Goal: Task Accomplishment & Management: Use online tool/utility

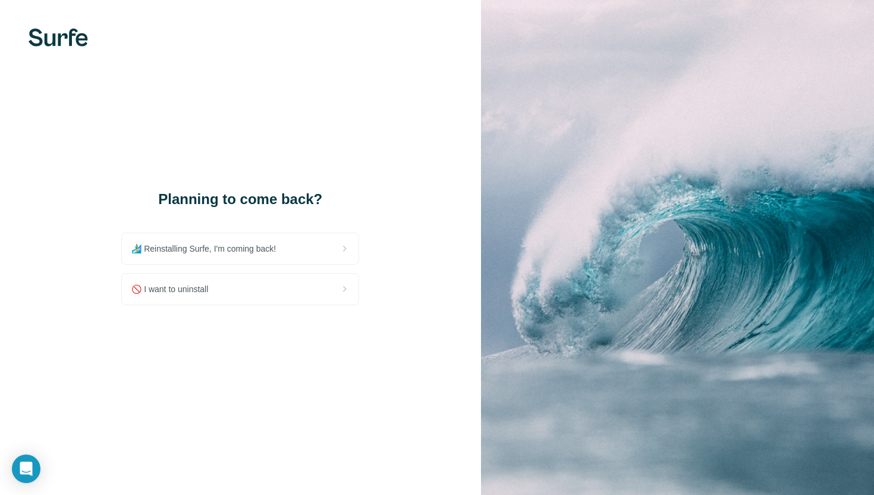
click at [230, 391] on div "Planning to come back? 🏄🏻‍♂️ Reinstalling Surfe, I'm coming back! 🚫 I want to u…" at bounding box center [240, 247] width 481 height 495
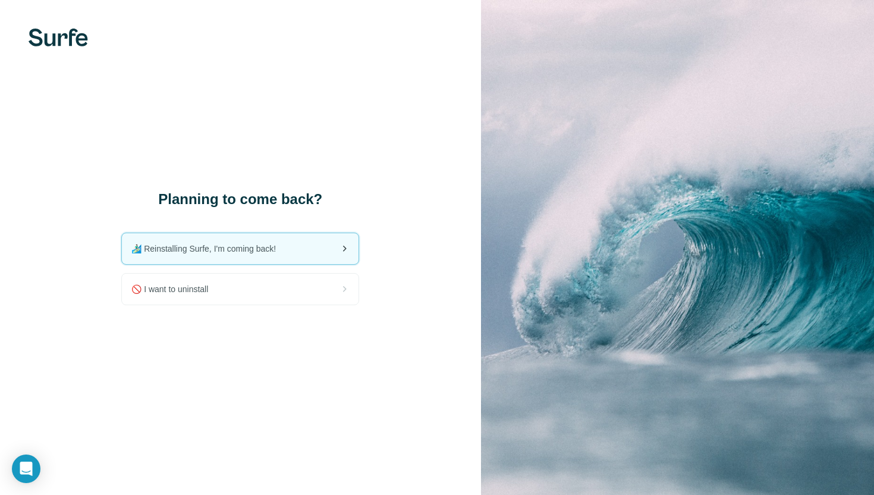
click at [200, 244] on span "🏄🏻‍♂️ Reinstalling Surfe, I'm coming back!" at bounding box center [208, 249] width 154 height 12
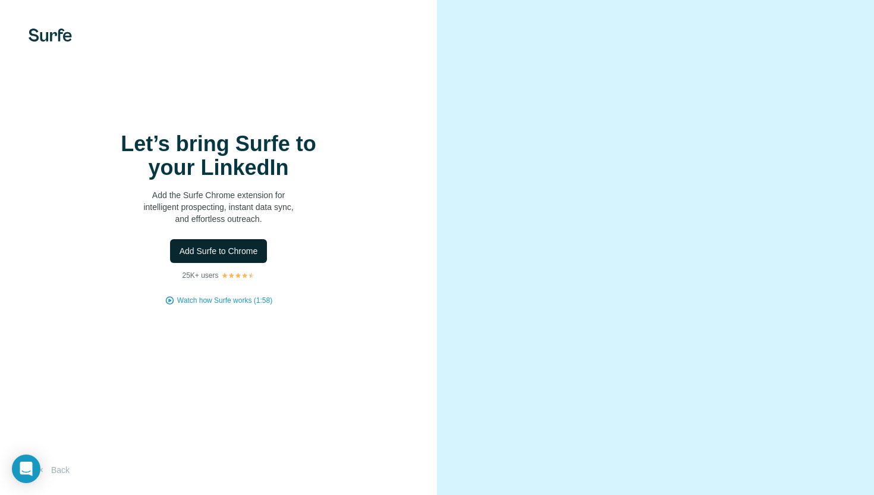
click at [233, 251] on span "Add Surfe to Chrome" at bounding box center [219, 251] width 79 height 12
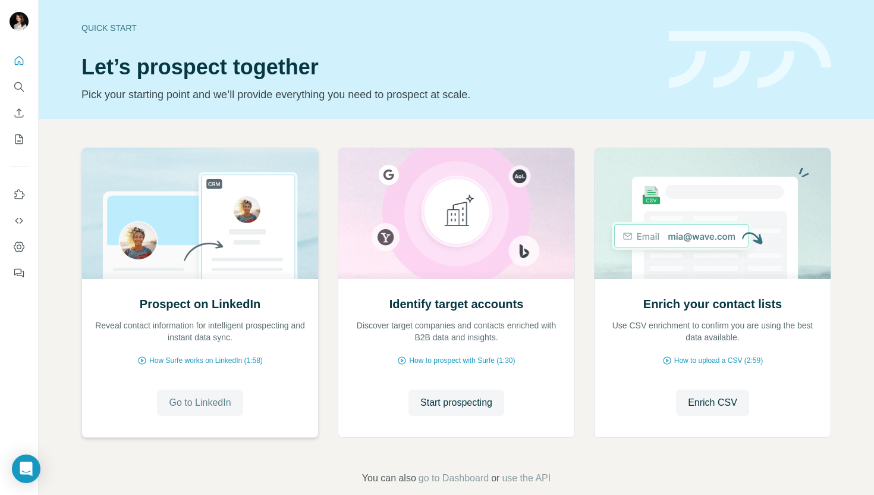
click at [169, 402] on span "Go to LinkedIn" at bounding box center [200, 402] width 62 height 14
